Goal: Information Seeking & Learning: Learn about a topic

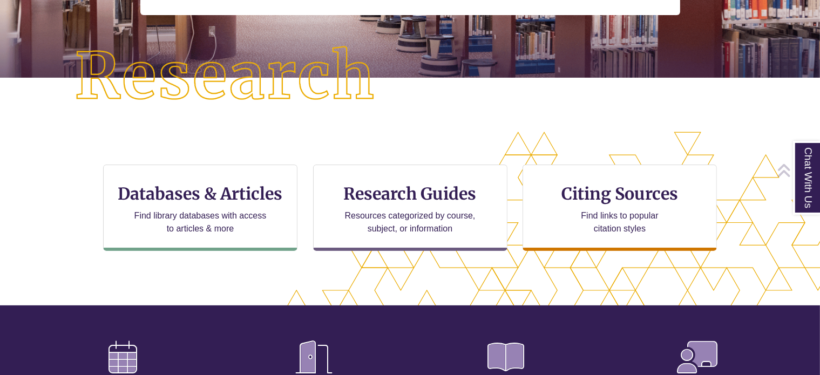
scroll to position [240, 0]
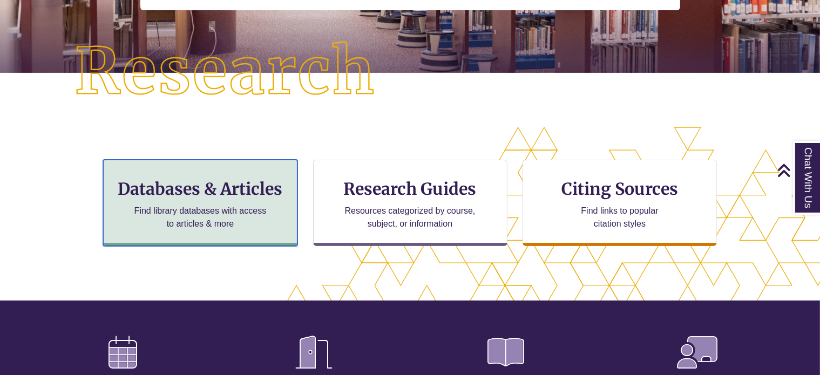
click at [246, 189] on h3 "Databases & Articles" at bounding box center [200, 189] width 176 height 21
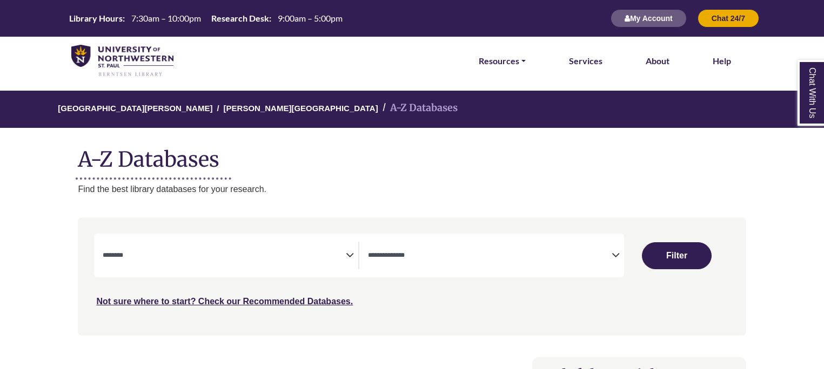
select select "Database Subject Filter"
select select "Database Types Filter"
select select "Database Subject Filter"
click at [618, 252] on icon "Search filters" at bounding box center [615, 254] width 8 height 16
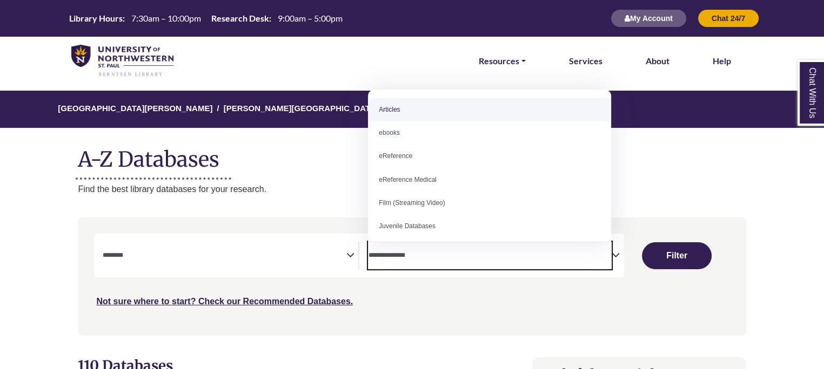
select select "*****"
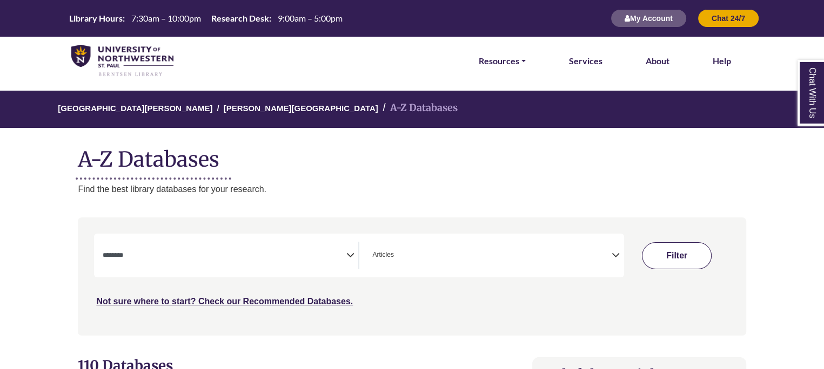
click at [679, 250] on button "Filter" at bounding box center [677, 255] width 70 height 27
select select "Database Subject Filter"
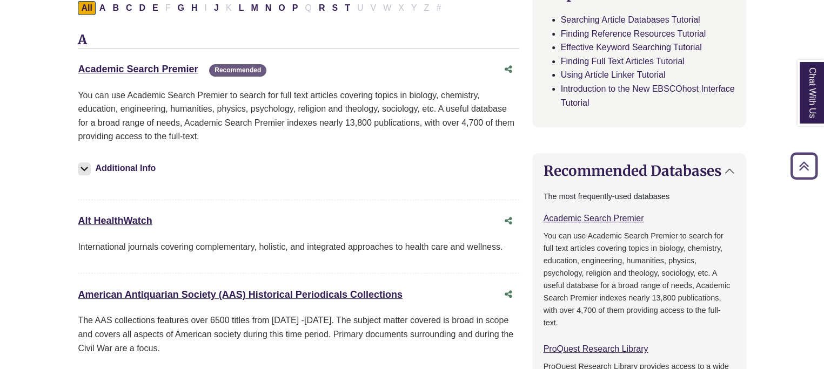
scroll to position [296, 0]
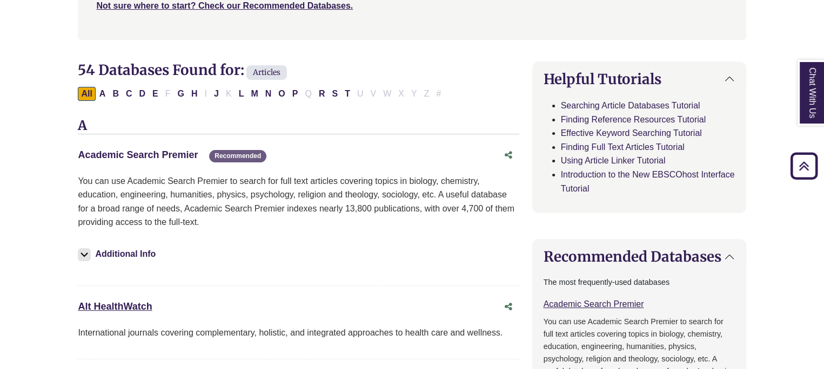
click at [121, 153] on link "Academic Search Premier This link opens in a new window" at bounding box center [138, 155] width 120 height 11
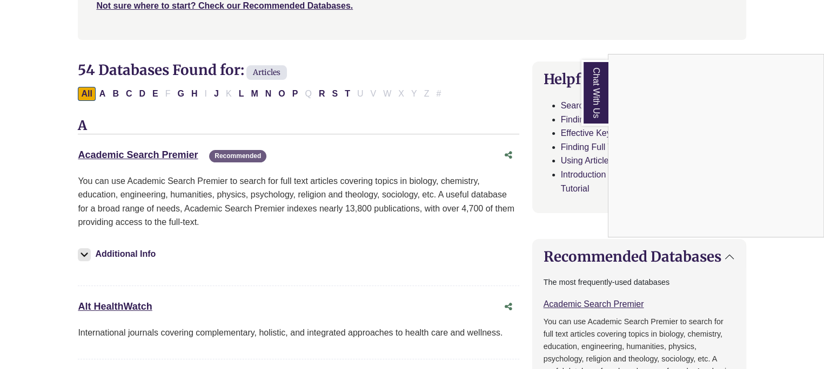
drag, startPoint x: 392, startPoint y: 56, endPoint x: 374, endPoint y: 267, distance: 212.0
click at [374, 267] on div "Chat With Us" at bounding box center [412, 184] width 824 height 369
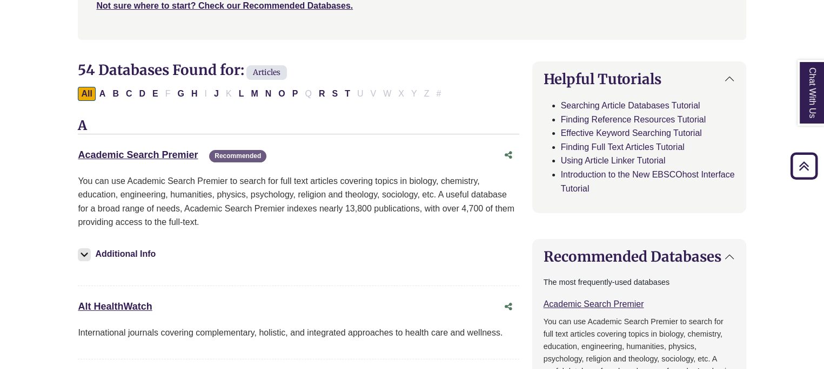
scroll to position [0, 0]
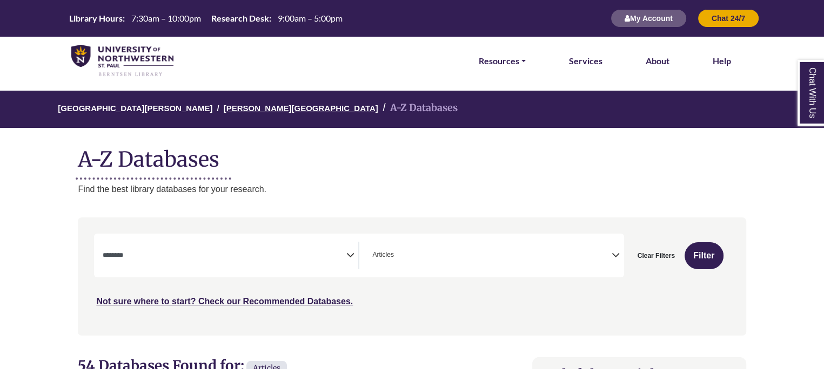
click at [232, 105] on link "[PERSON_NAME][GEOGRAPHIC_DATA]" at bounding box center [301, 107] width 154 height 11
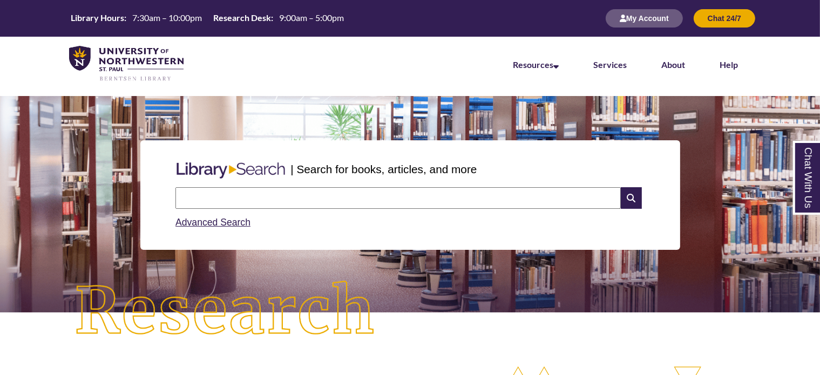
click at [224, 193] on input "text" at bounding box center [399, 198] width 446 height 22
type input "**********"
